Goal: Task Accomplishment & Management: Use online tool/utility

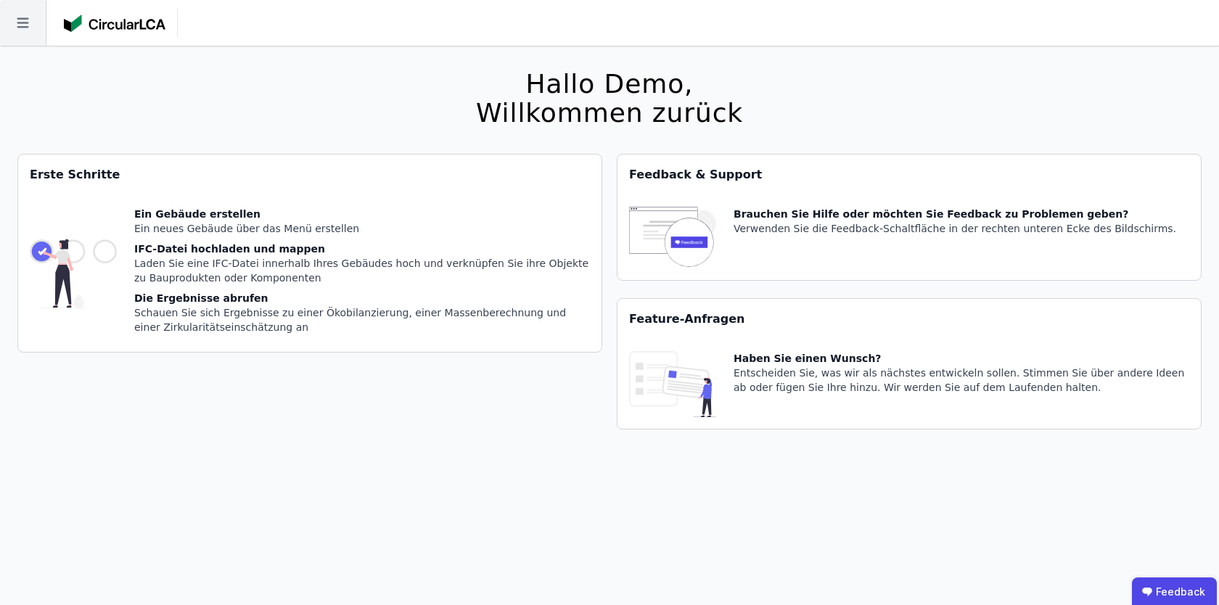
click at [20, 36] on icon at bounding box center [23, 23] width 46 height 46
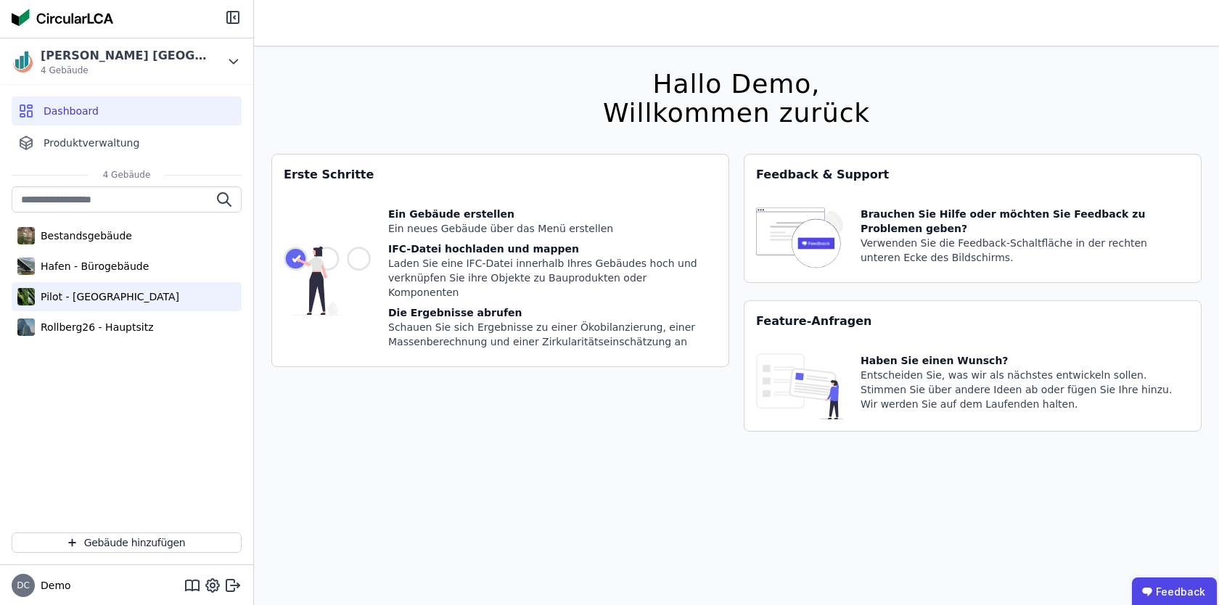
click at [110, 303] on div "Pilot - [GEOGRAPHIC_DATA]" at bounding box center [107, 297] width 144 height 15
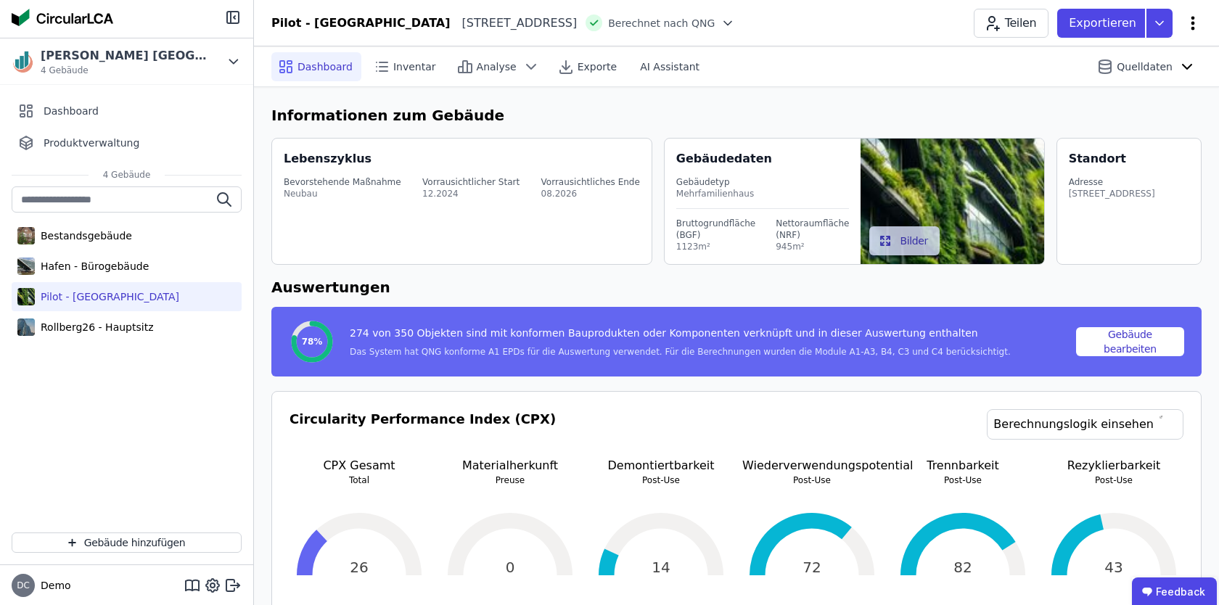
click at [1189, 20] on icon at bounding box center [1192, 23] width 17 height 17
click at [1205, 27] on div "[GEOGRAPHIC_DATA][STREET_ADDRESS][GEOGRAPHIC_DATA] nach QNG Teilen Exportieren …" at bounding box center [736, 23] width 965 height 29
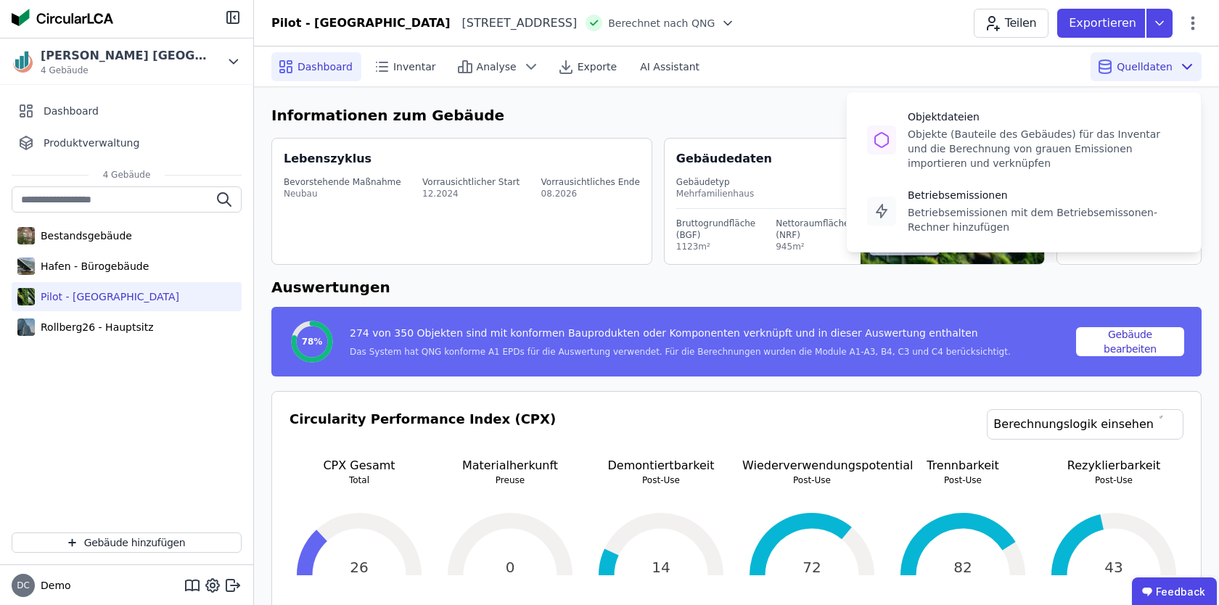
click at [1199, 53] on div "Quelldaten Objektdateien Objekte (Bauteile des Gebäudes) für das Inventar und d…" at bounding box center [1146, 66] width 111 height 29
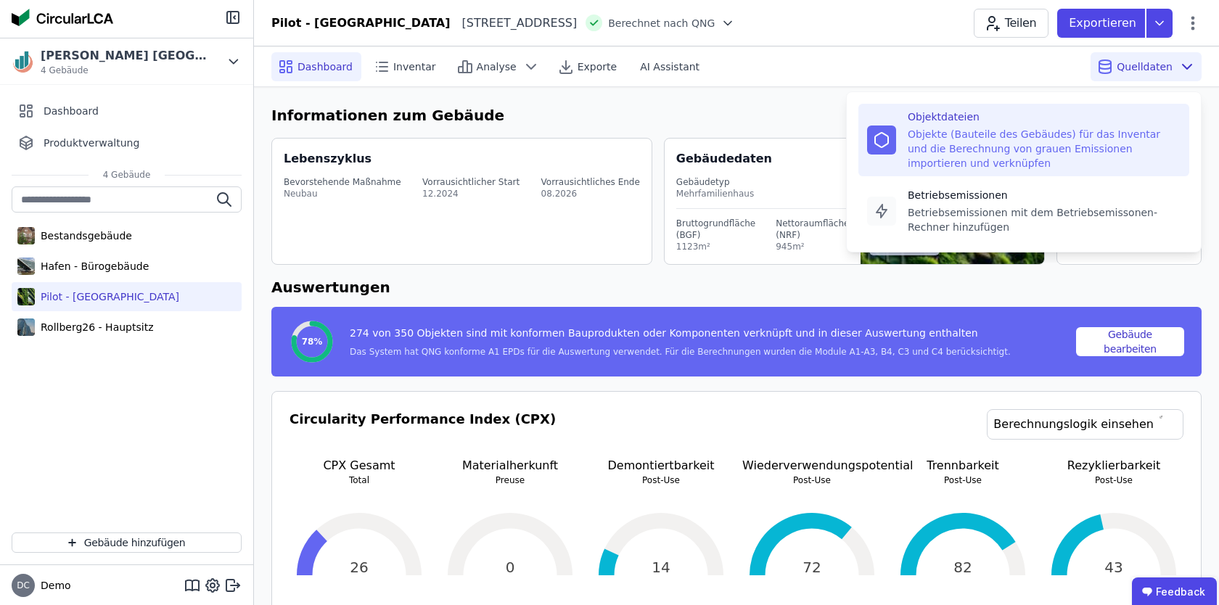
click at [1152, 125] on div "Objektdateien Objekte (Bauteile des Gebäudes) für das Inventar und die Berechnu…" at bounding box center [1044, 140] width 273 height 61
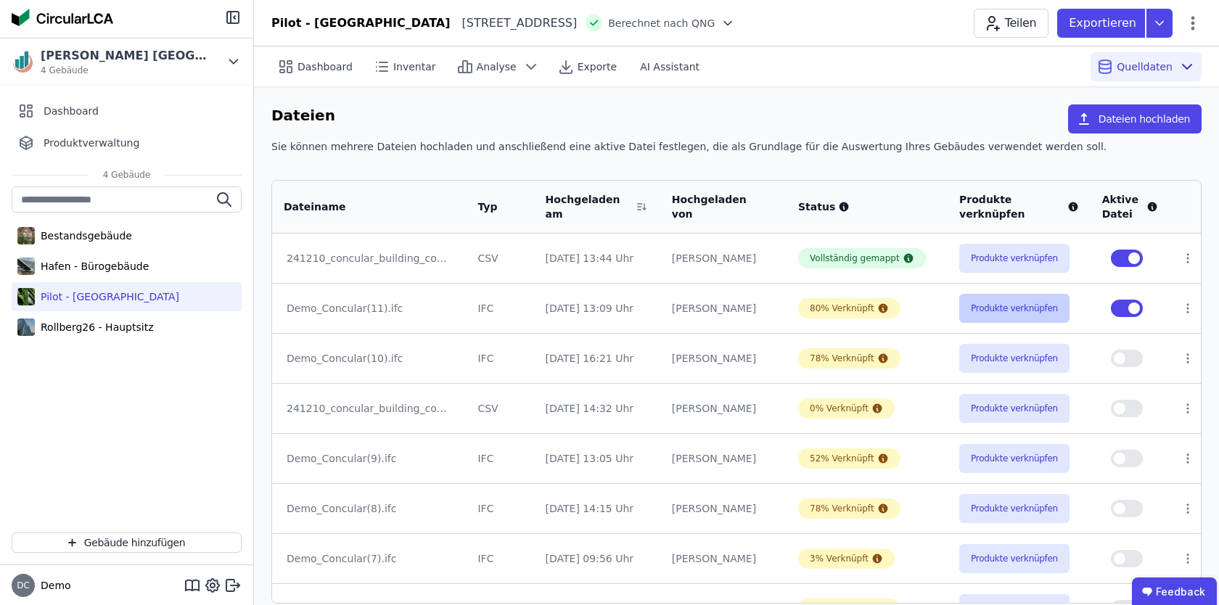
click at [1036, 312] on button "Produkte verknüpfen" at bounding box center [1014, 308] width 110 height 29
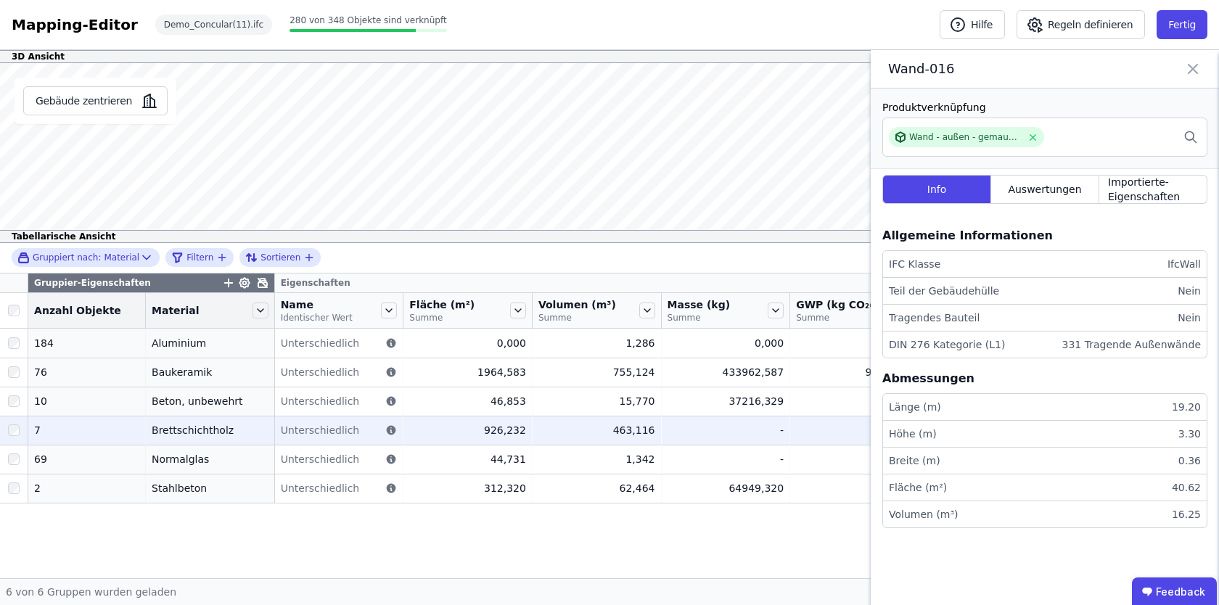
click at [525, 438] on td "926,232 926,232" at bounding box center [467, 430] width 129 height 29
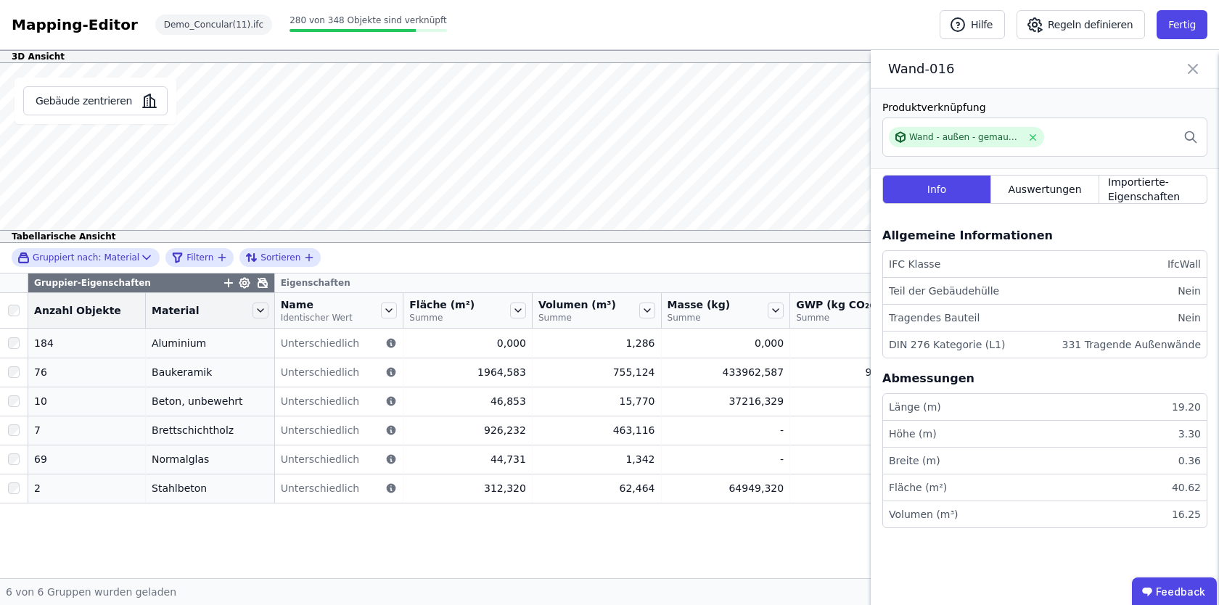
click at [508, 550] on div "Gruppier-Eigenschaften Eigenschaften Anzahl Objekte Material Name Identischer W…" at bounding box center [609, 426] width 1219 height 305
click at [1197, 75] on icon at bounding box center [1192, 69] width 17 height 20
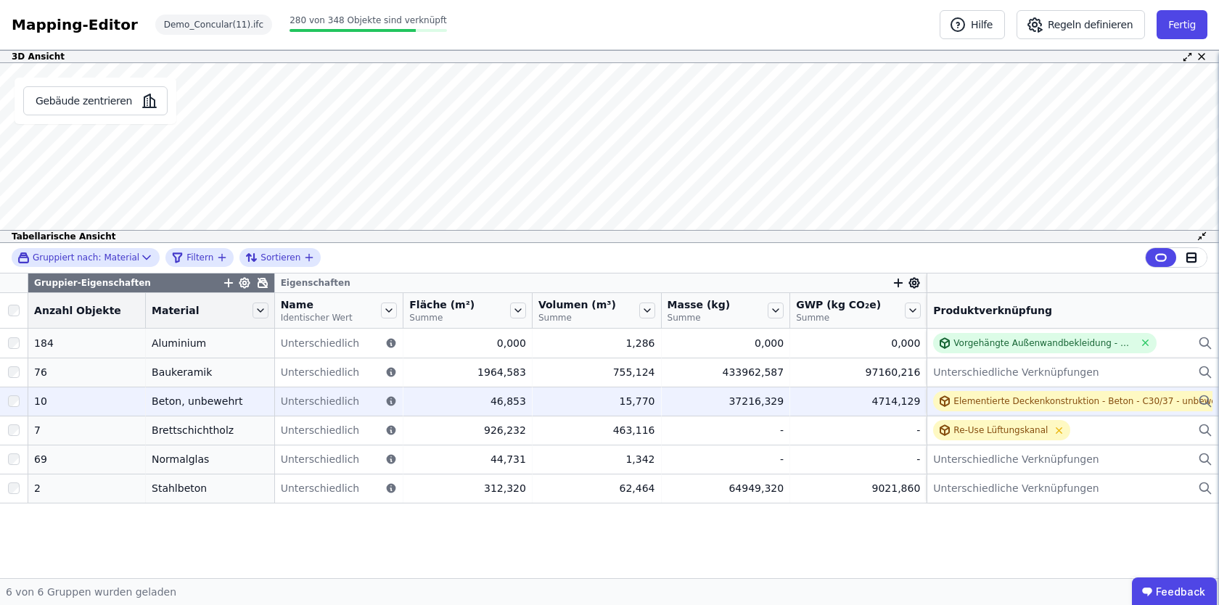
click at [411, 404] on div "46,853" at bounding box center [467, 401] width 117 height 15
click at [163, 404] on div "Beton, unbewehrt" at bounding box center [210, 401] width 117 height 15
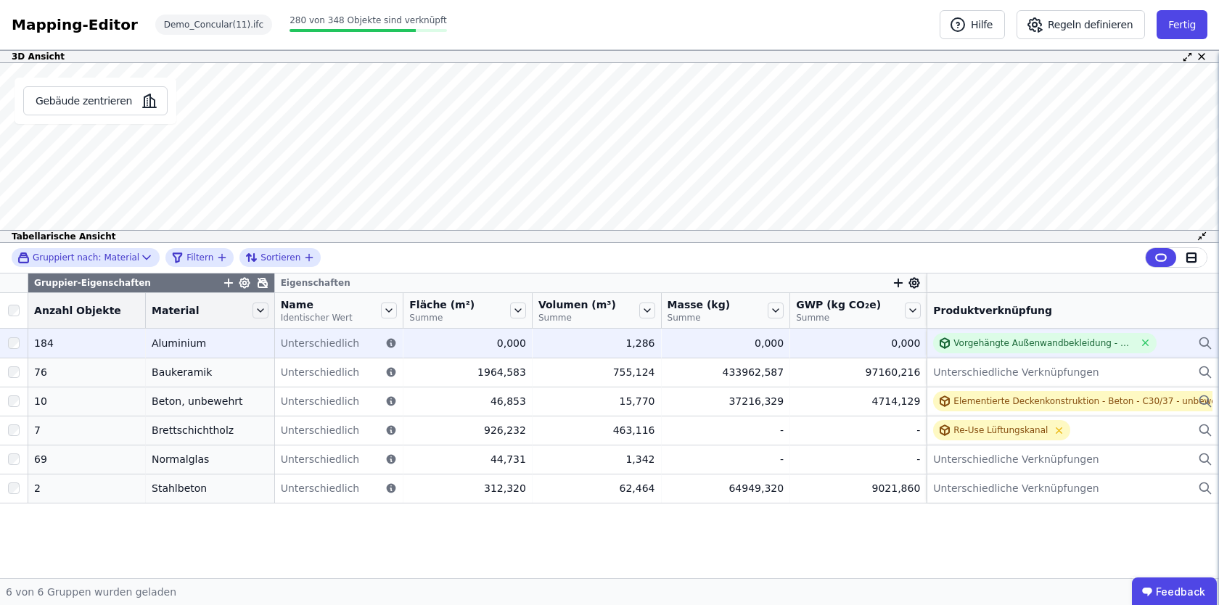
click at [170, 343] on div "Aluminium" at bounding box center [210, 343] width 117 height 15
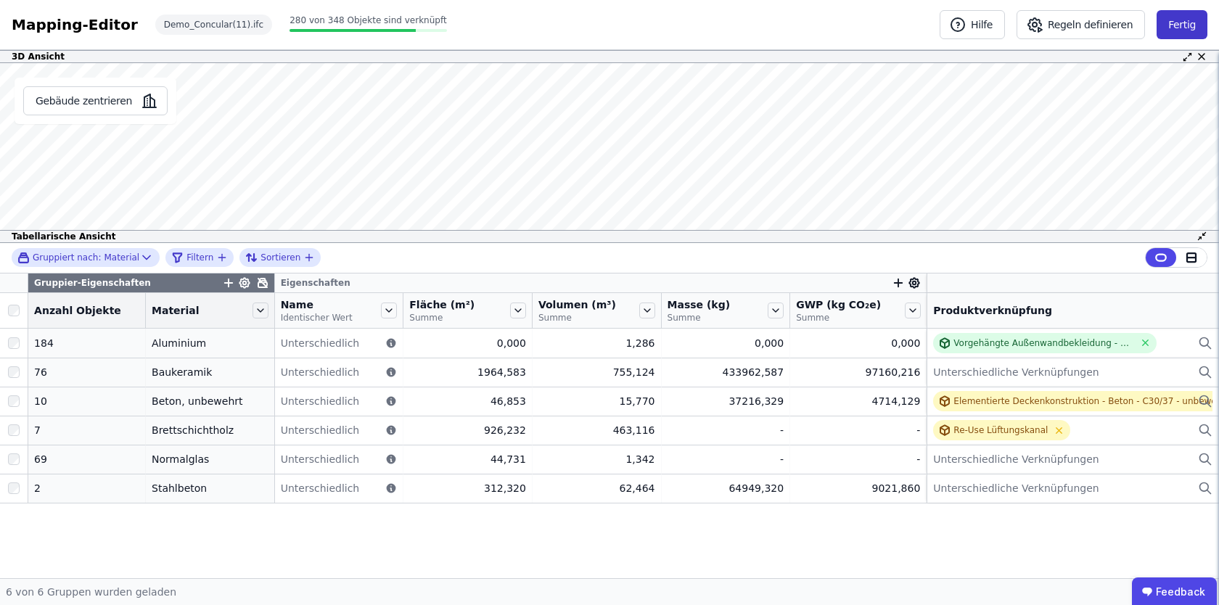
click at [1176, 26] on button "Fertig" at bounding box center [1182, 24] width 51 height 29
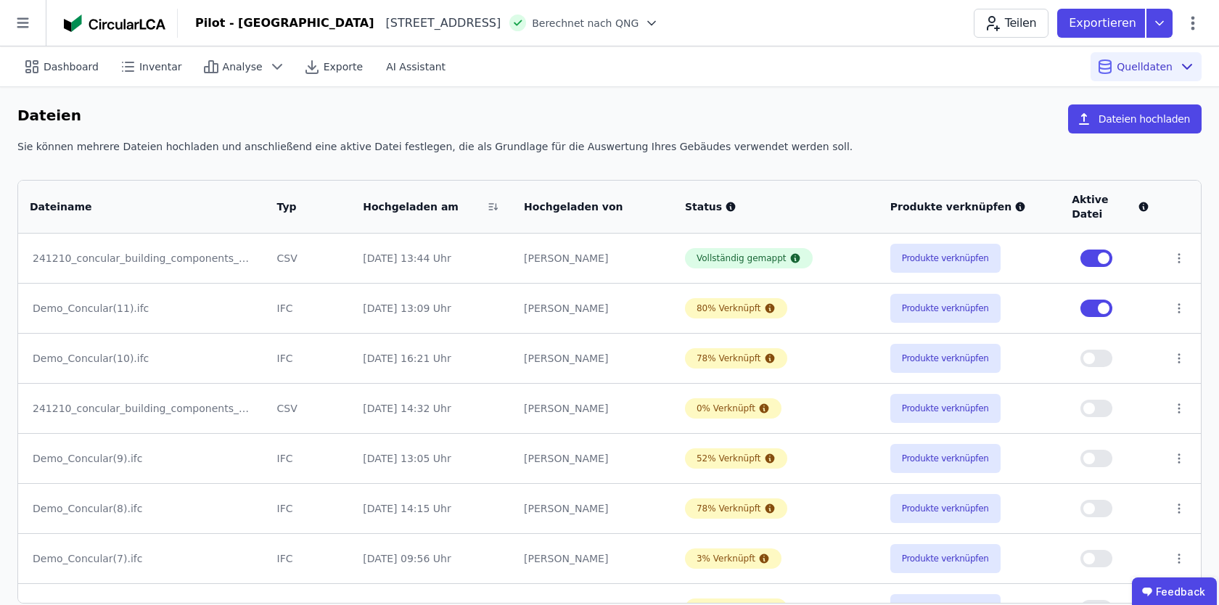
scroll to position [81, 0]
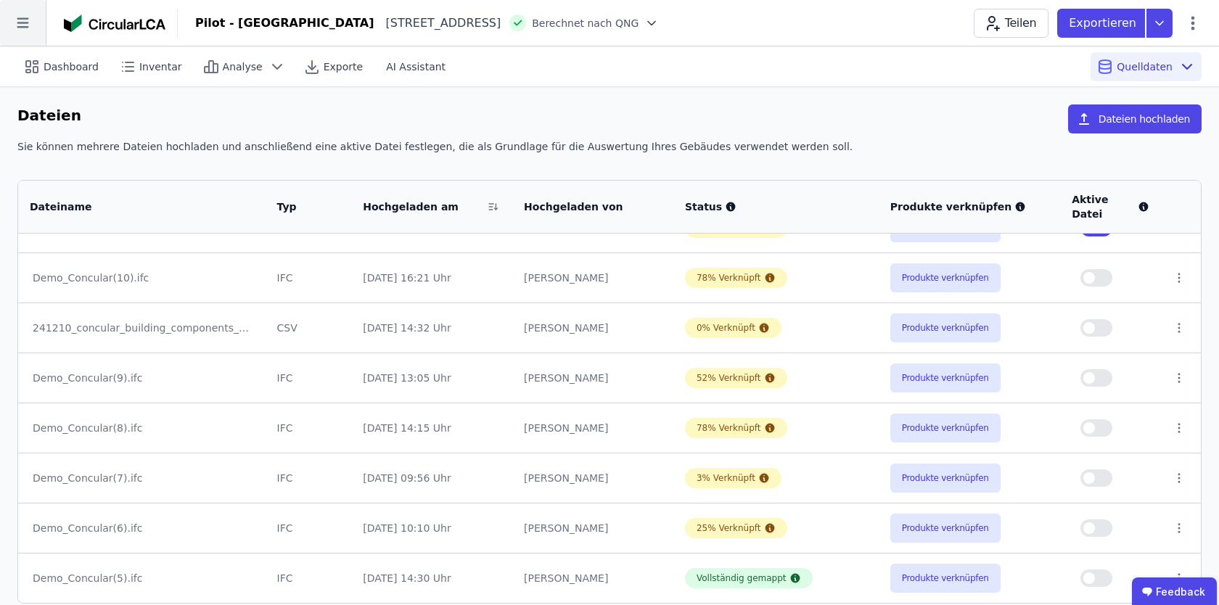
click at [20, 37] on icon at bounding box center [23, 23] width 46 height 46
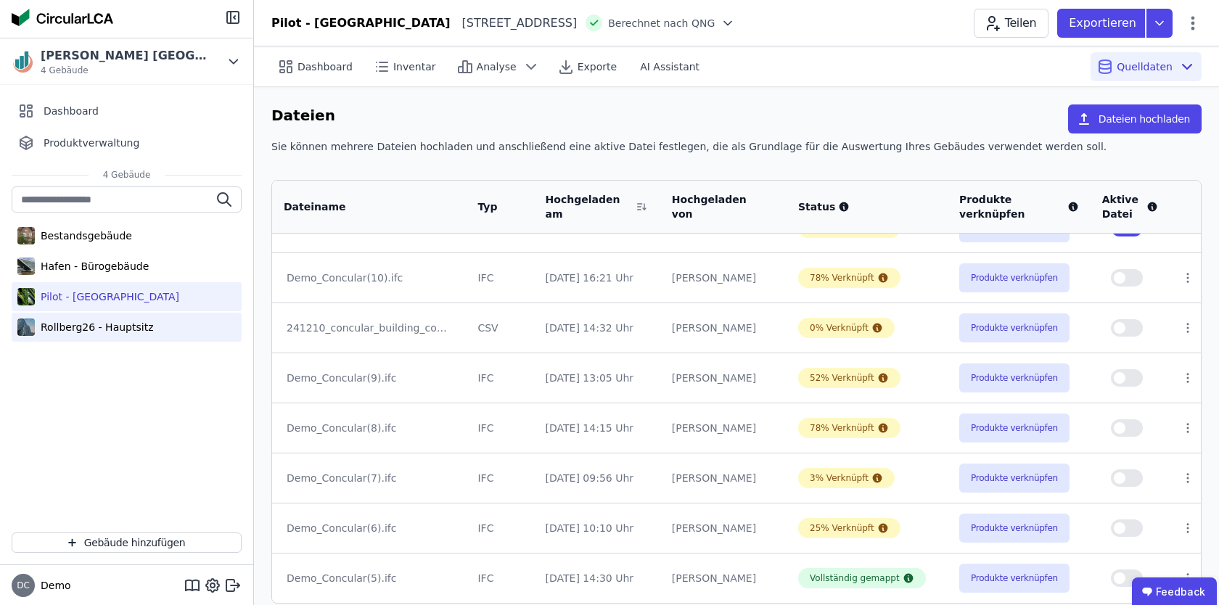
click at [91, 329] on div "Rollberg26 - Hauptsitz" at bounding box center [94, 327] width 118 height 15
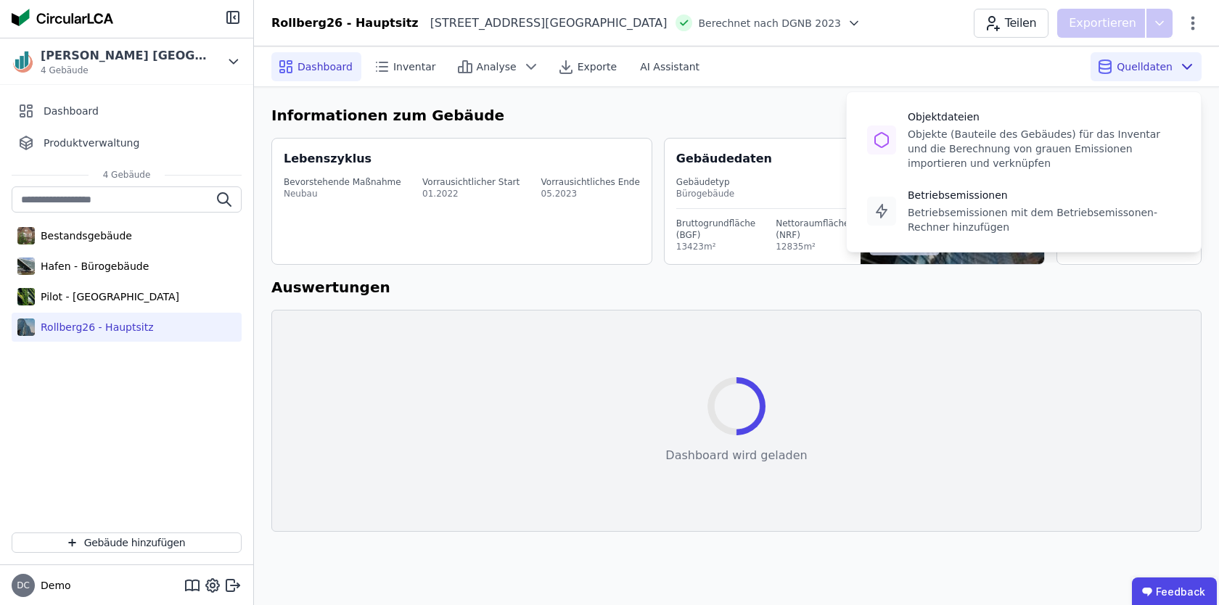
click at [1177, 57] on div "Quelldaten Objektdateien Objekte (Bauteile des Gebäudes) für das Inventar und d…" at bounding box center [1146, 66] width 111 height 29
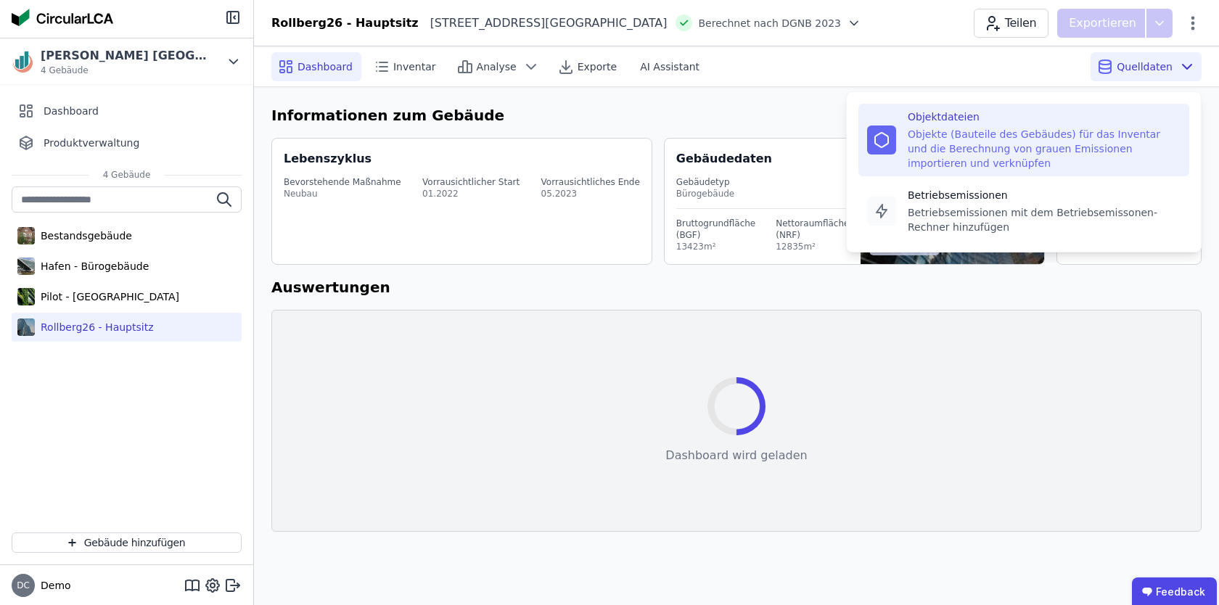
click at [1038, 137] on div "Objekte (Bauteile des Gebäudes) für das Inventar und die Berechnung von grauen …" at bounding box center [1044, 149] width 273 height 44
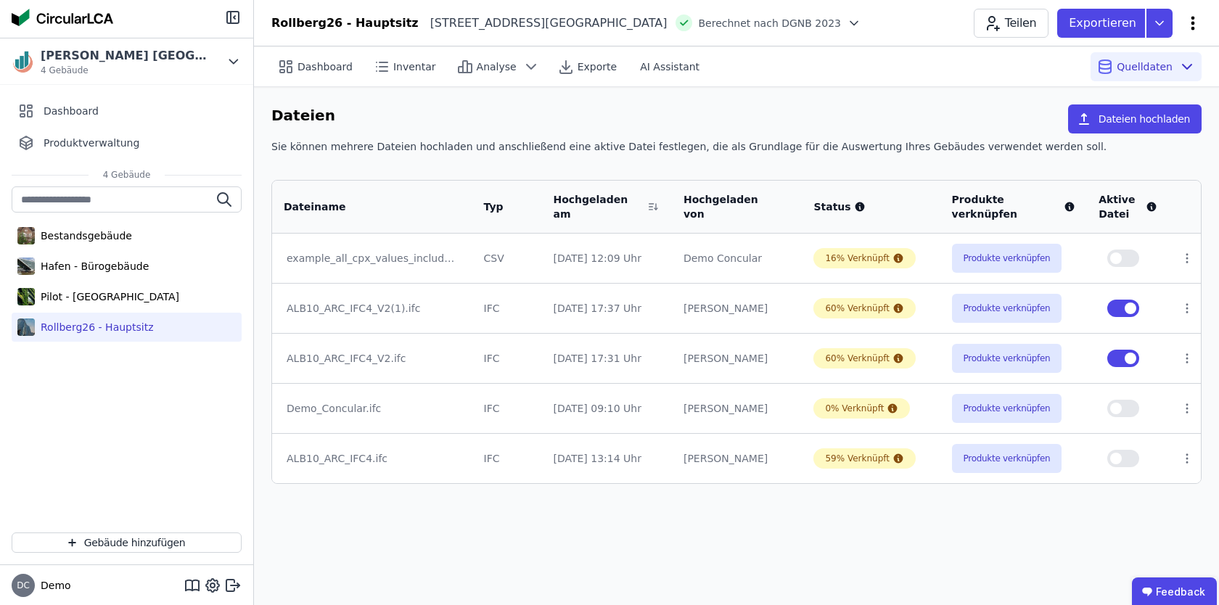
click at [1195, 28] on icon at bounding box center [1192, 23] width 17 height 17
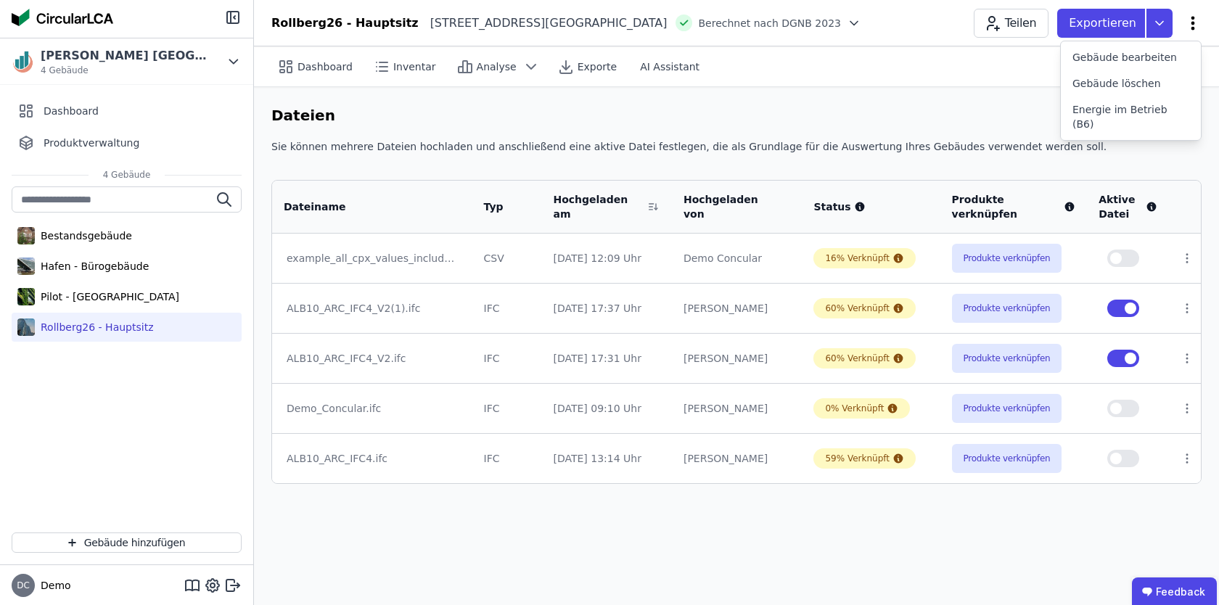
click at [1195, 28] on icon at bounding box center [1192, 23] width 17 height 17
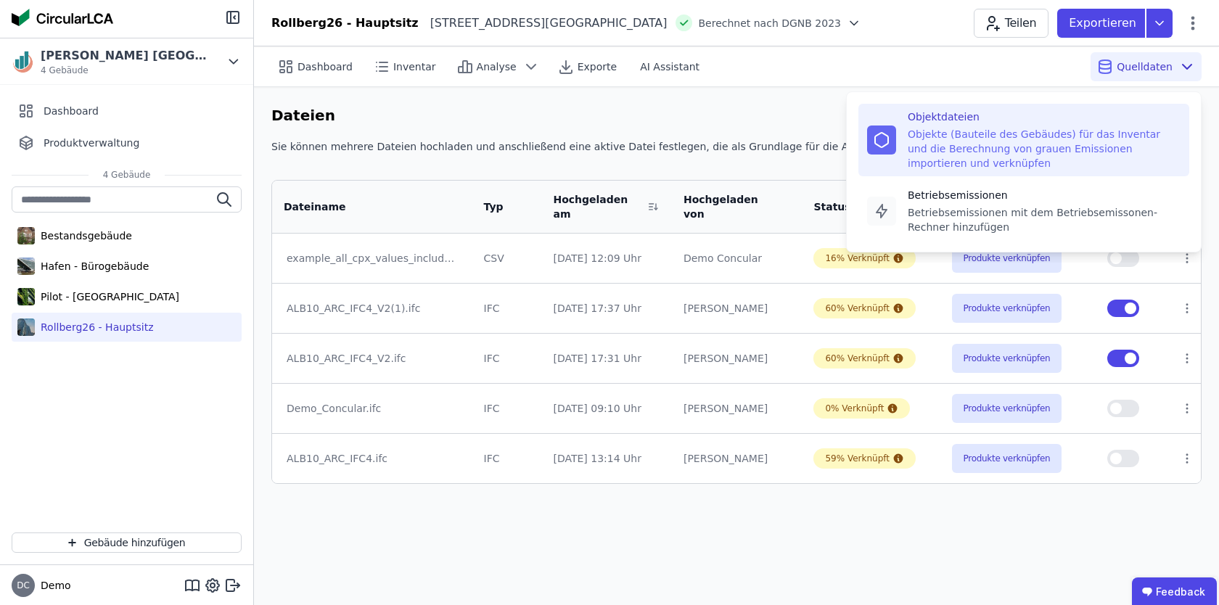
click at [1169, 57] on div "Quelldaten Objektdateien Objekte (Bauteile des Gebäudes) für das Inventar und d…" at bounding box center [1146, 66] width 111 height 29
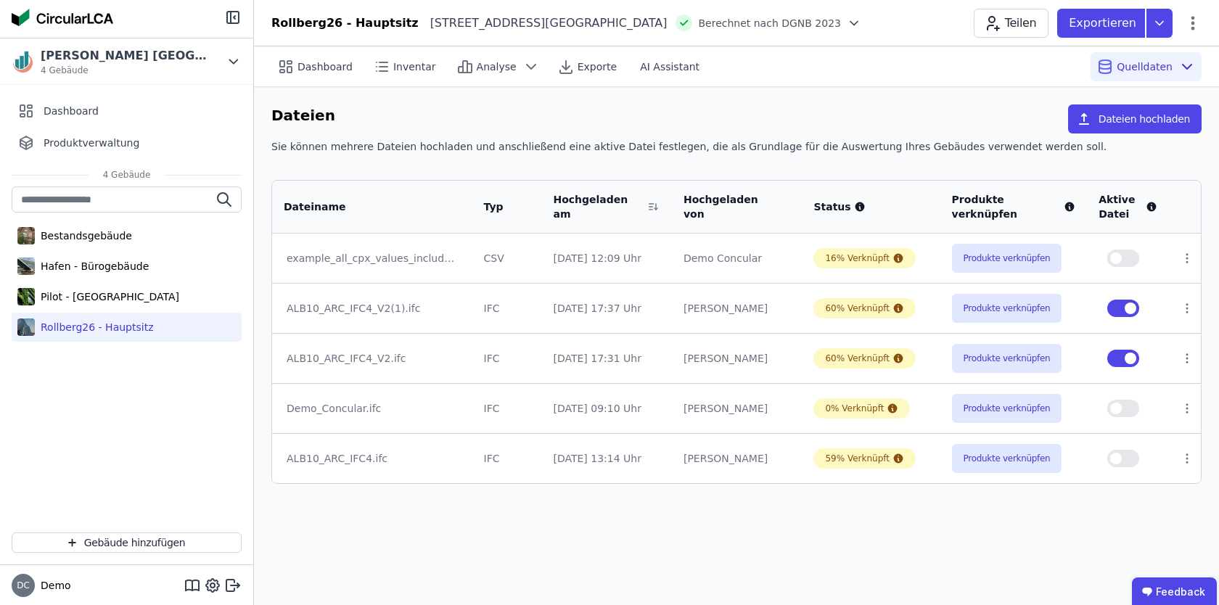
click at [523, 191] on div "Typ" at bounding box center [507, 207] width 70 height 38
click at [1028, 361] on button "Produkte verknüpfen" at bounding box center [1007, 358] width 110 height 29
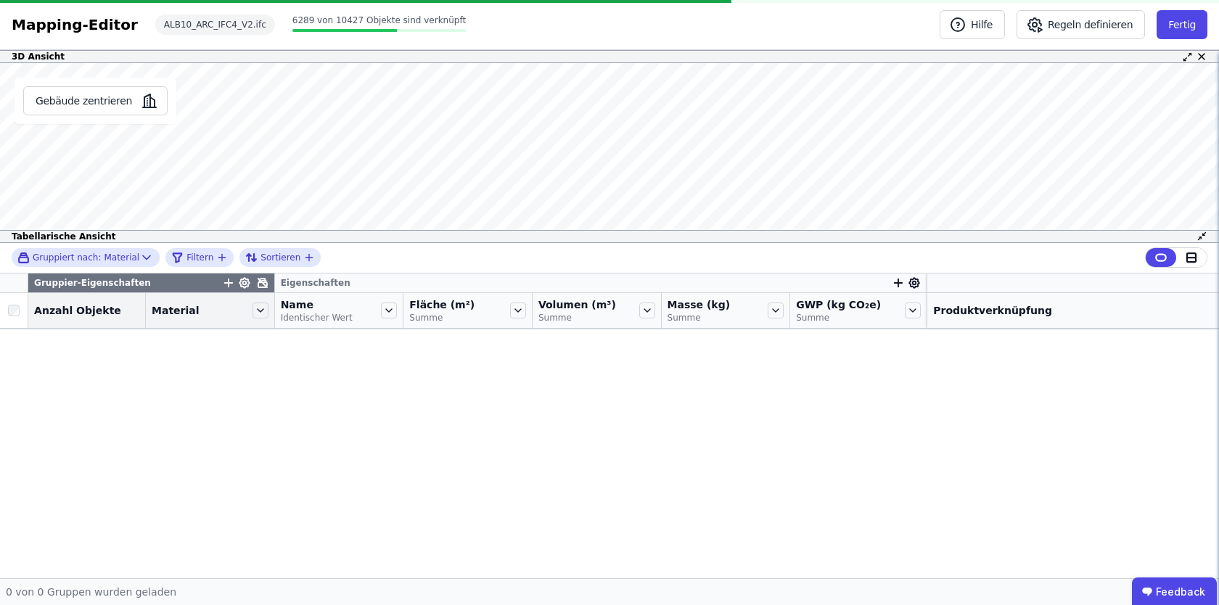
click at [1188, 57] on icon at bounding box center [1187, 57] width 11 height 11
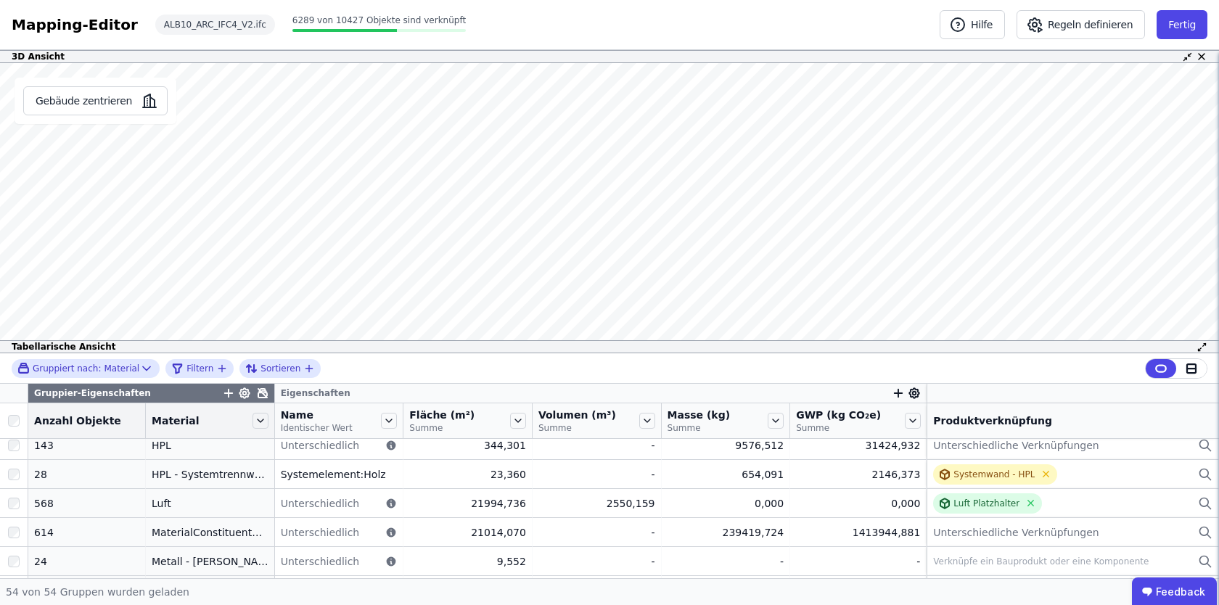
scroll to position [995, 0]
click at [258, 389] on icon at bounding box center [262, 393] width 9 height 9
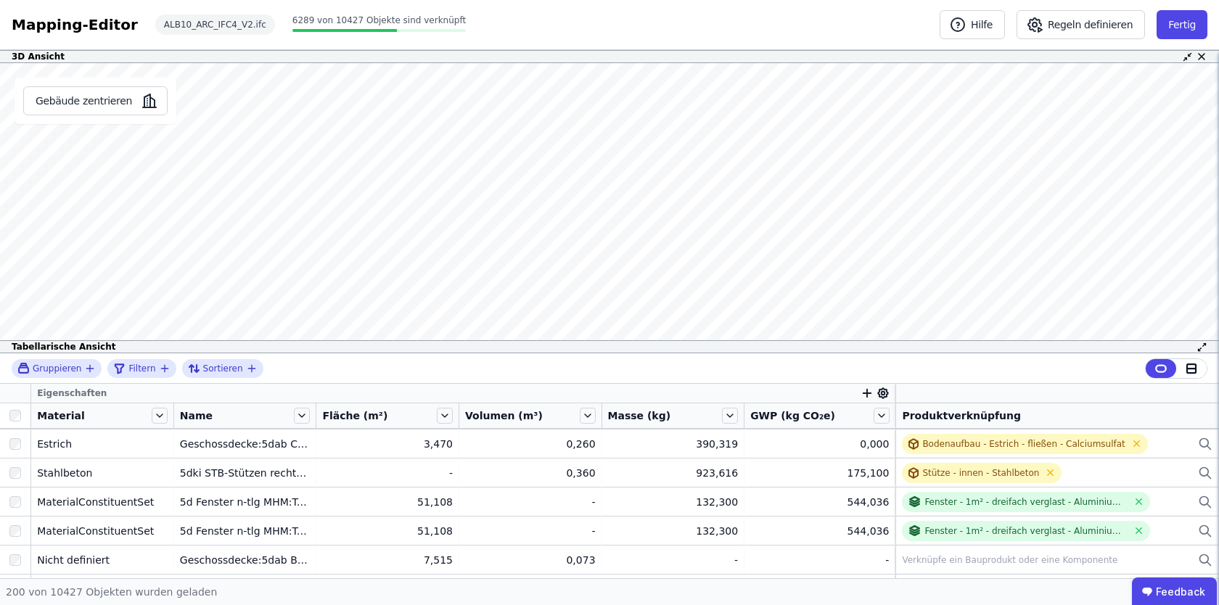
scroll to position [2761, 0]
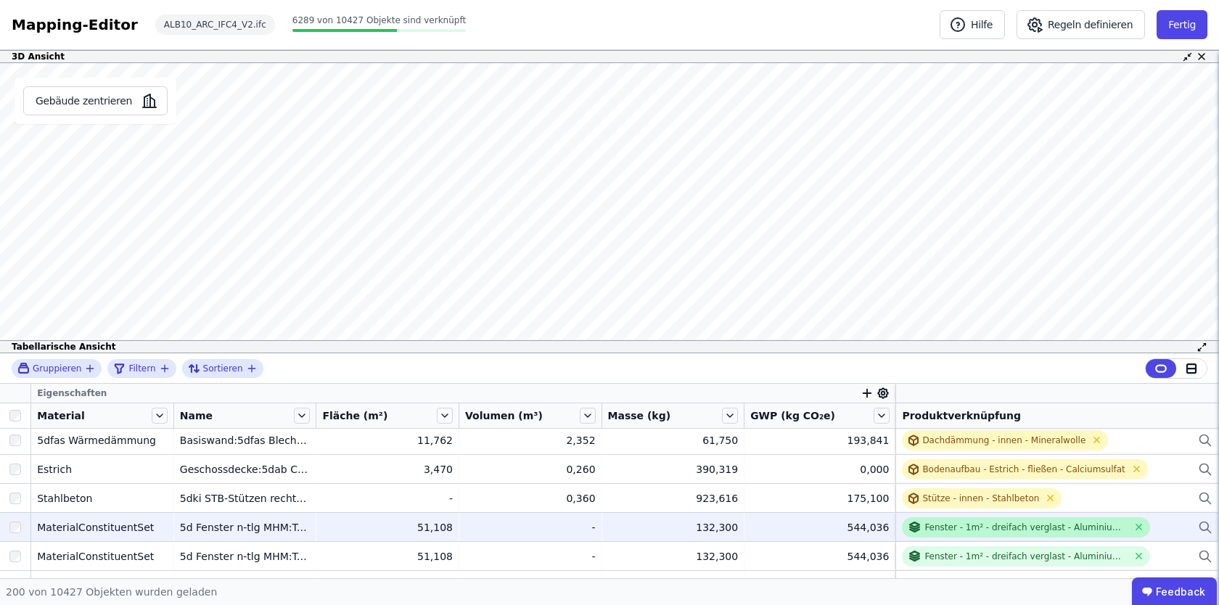
click at [935, 524] on div "Fenster - 1m² - dreifach verglast - Aluminium - 1 Flügel - Pcs" at bounding box center [1026, 528] width 203 height 12
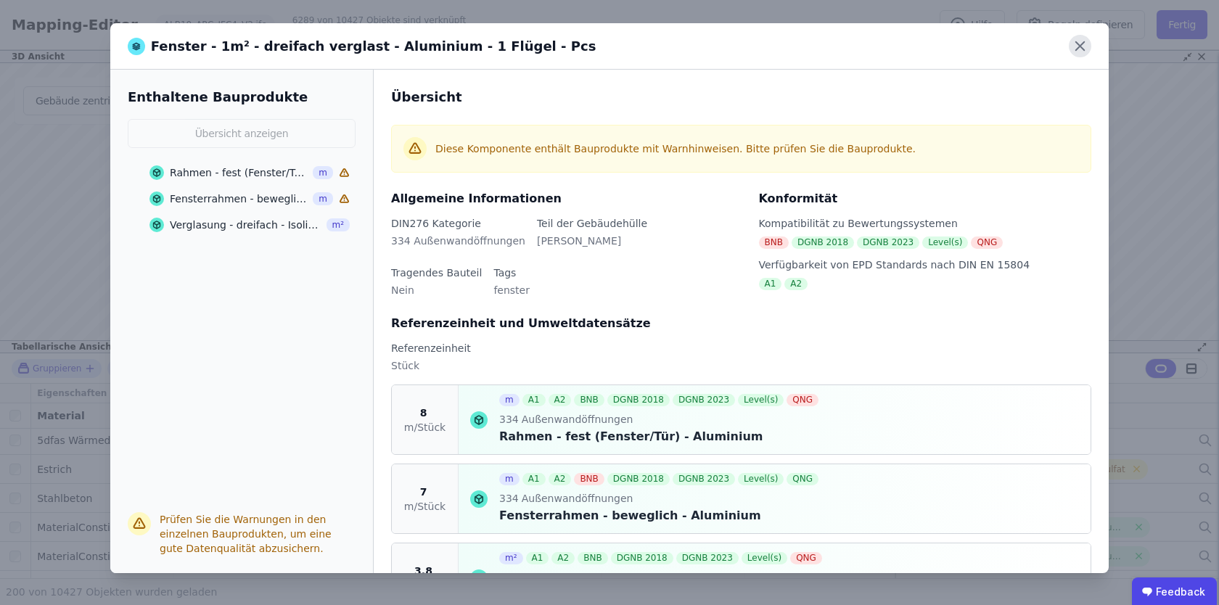
click at [1088, 50] on icon at bounding box center [1080, 46] width 22 height 22
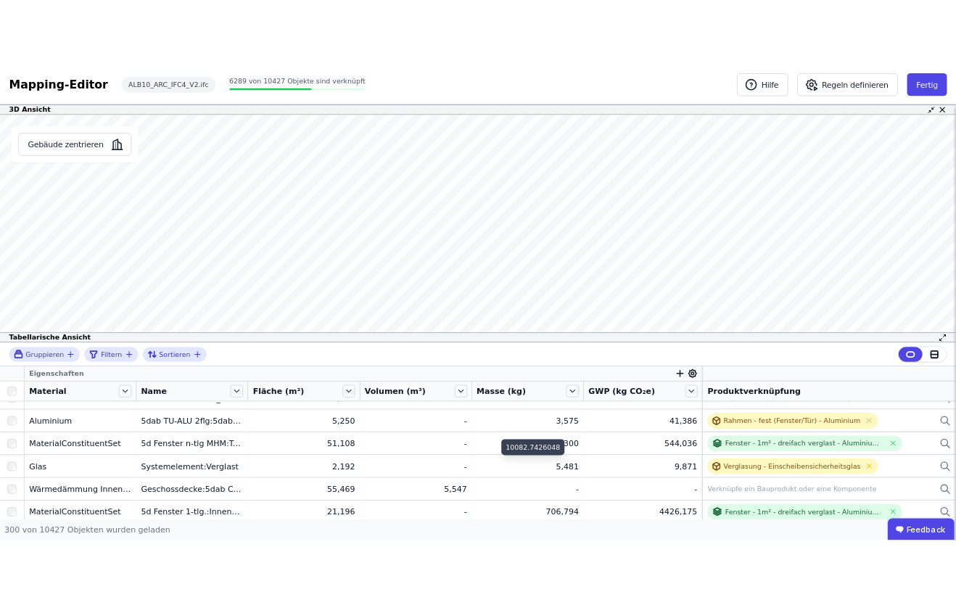
scroll to position [4772, 0]
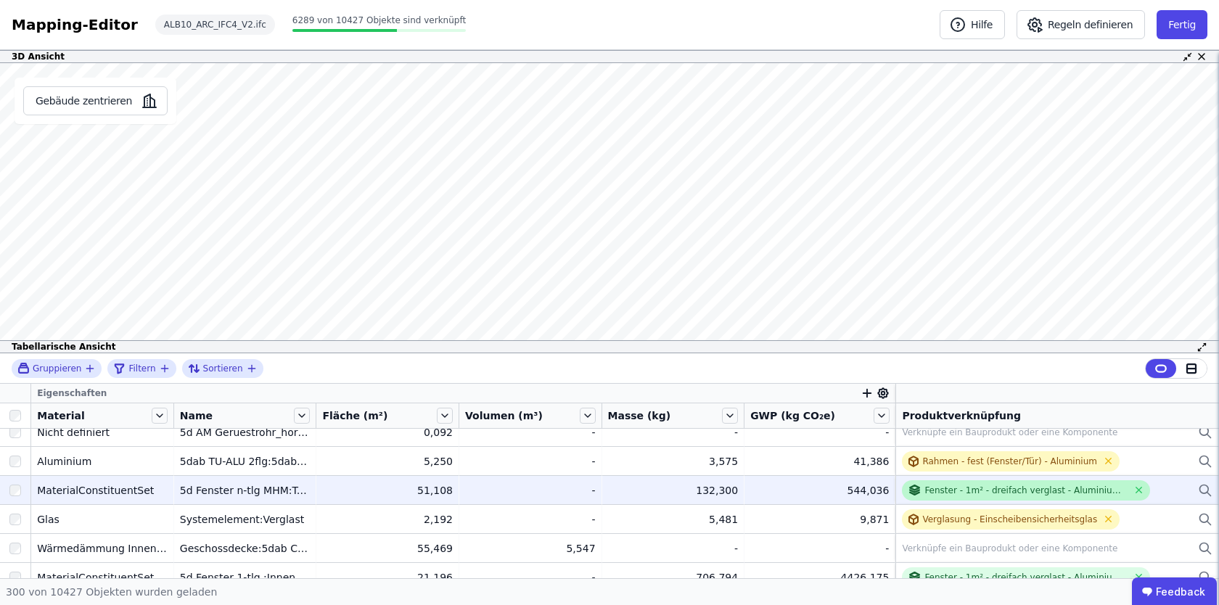
click at [926, 490] on div "Fenster - 1m² - dreifach verglast - Aluminium - 1 Flügel - Pcs" at bounding box center [1026, 491] width 203 height 12
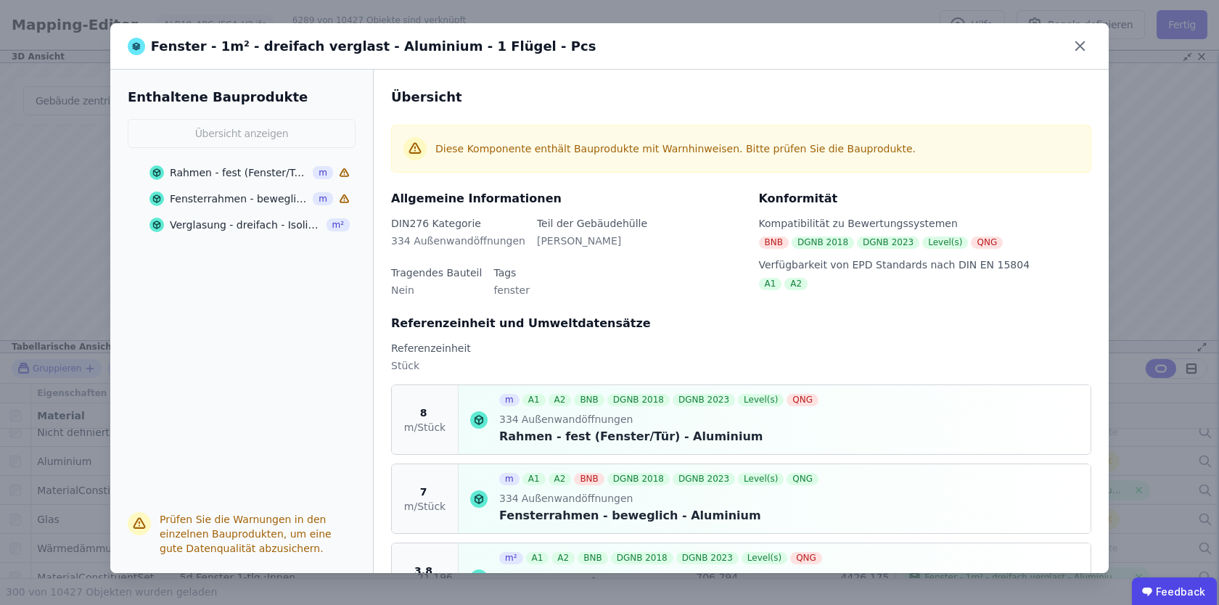
click at [1082, 49] on icon at bounding box center [1079, 46] width 9 height 9
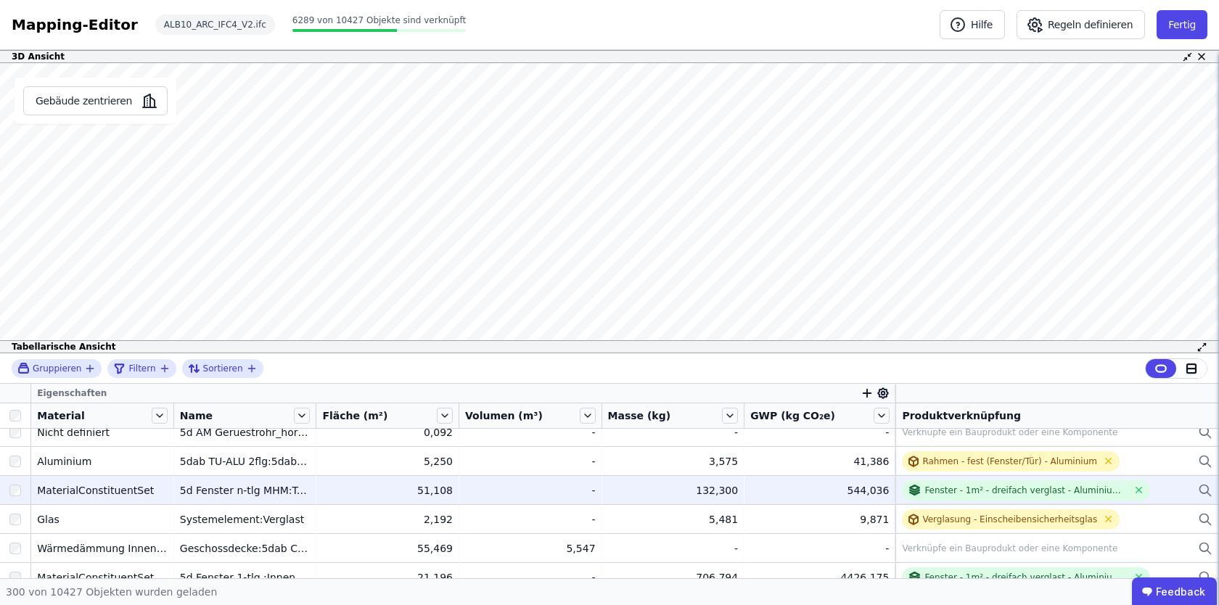
click at [1179, 490] on div "Fenster - 1m² - dreifach verglast - Aluminium - 1 Flügel - Pcs" at bounding box center [1057, 490] width 311 height 20
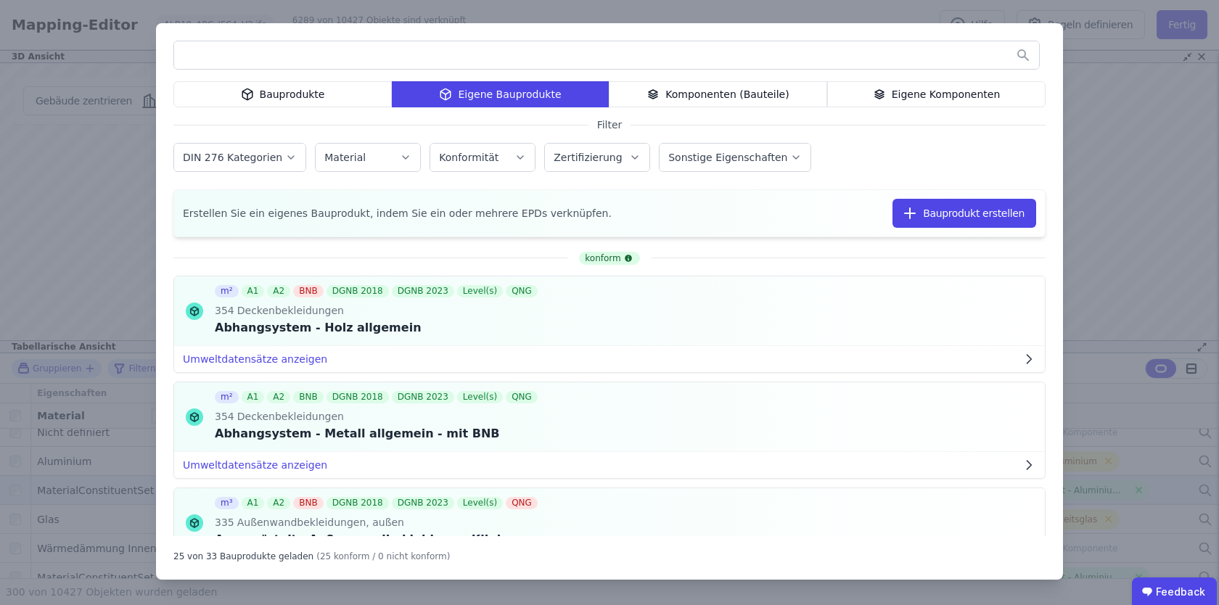
click at [1122, 120] on div "Bauprodukte Eigene Bauprodukte Komponenten (Bauteile) Eigene Komponenten Filter…" at bounding box center [609, 302] width 1219 height 605
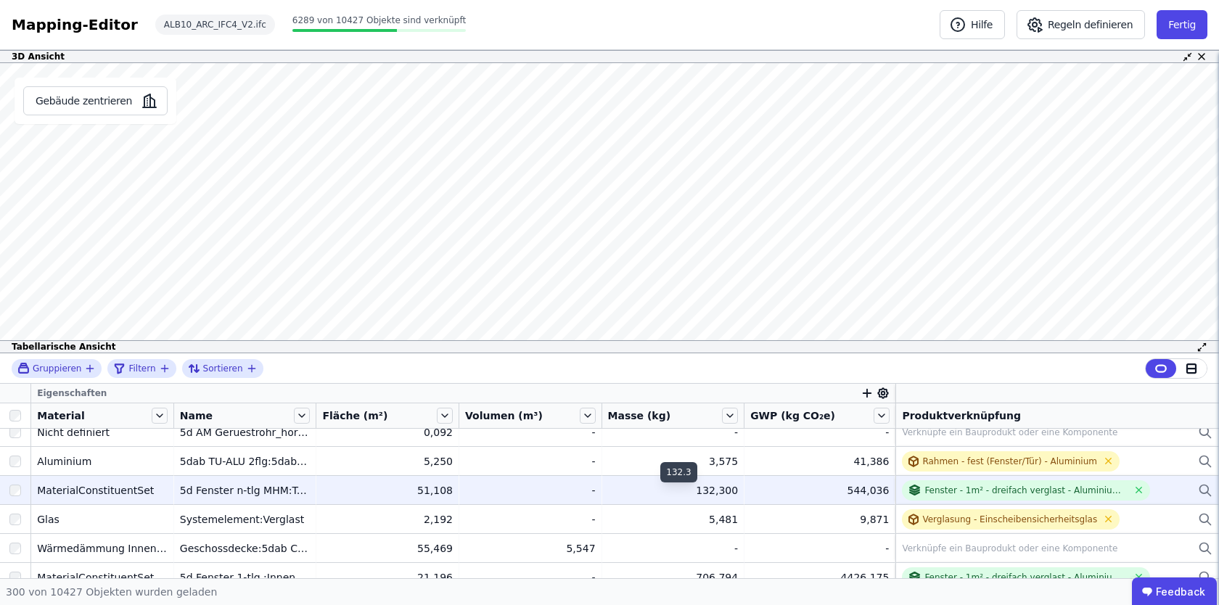
click at [627, 488] on div "132,300" at bounding box center [673, 490] width 131 height 15
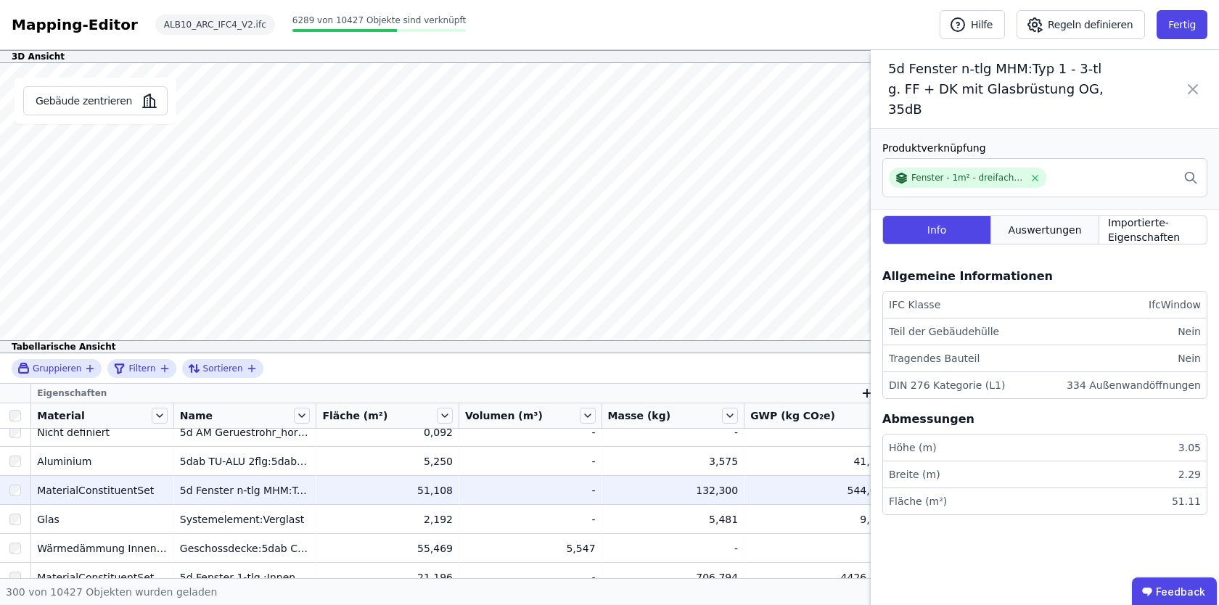
click at [1022, 223] on span "Auswertungen" at bounding box center [1044, 230] width 73 height 15
